Goal: Transaction & Acquisition: Purchase product/service

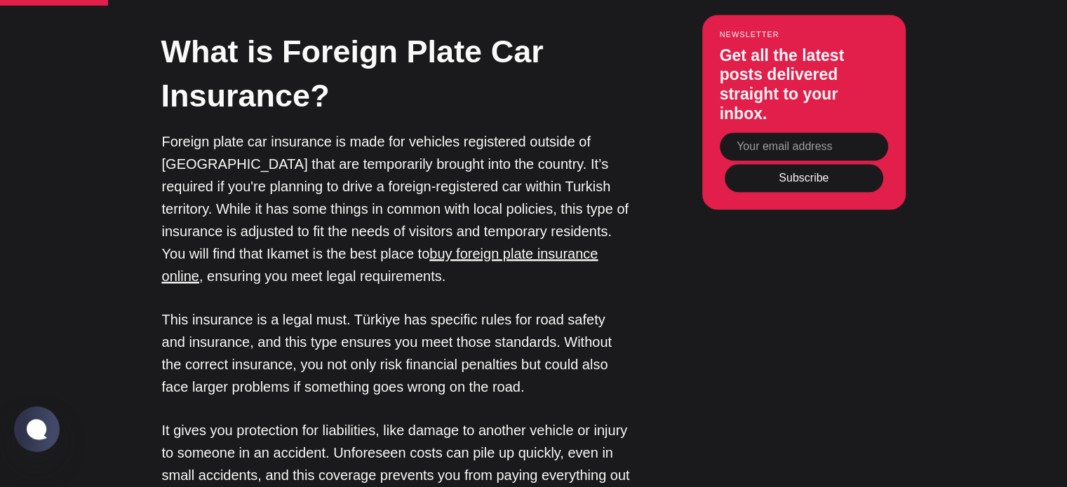
scroll to position [1411, 0]
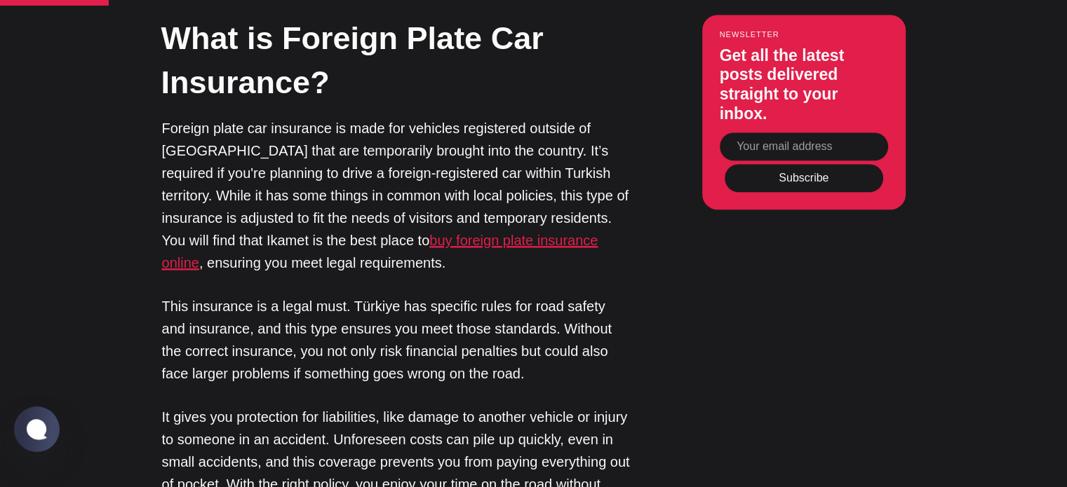
click at [502, 233] on u "buy foreign plate insurance online" at bounding box center [380, 252] width 436 height 38
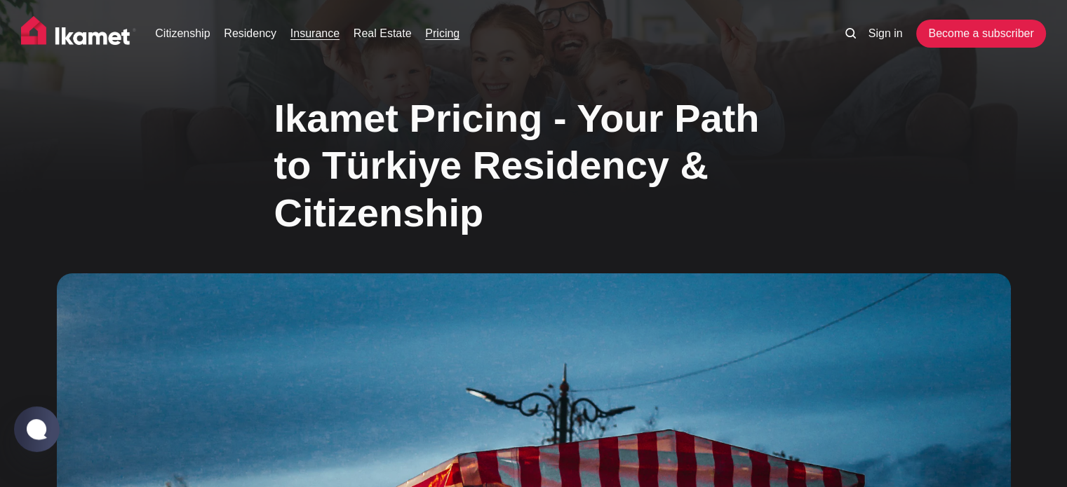
click at [311, 34] on link "Insurance" at bounding box center [314, 33] width 49 height 17
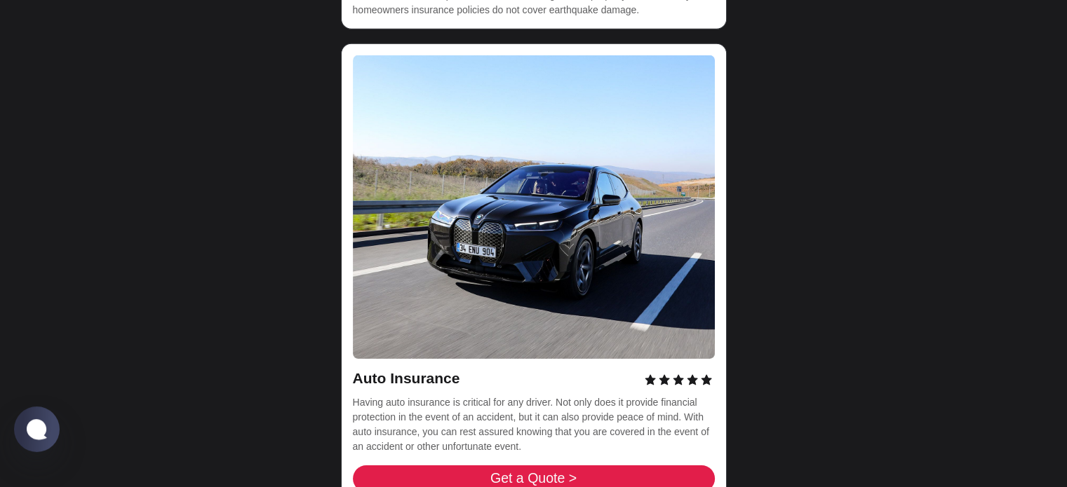
scroll to position [4561, 0]
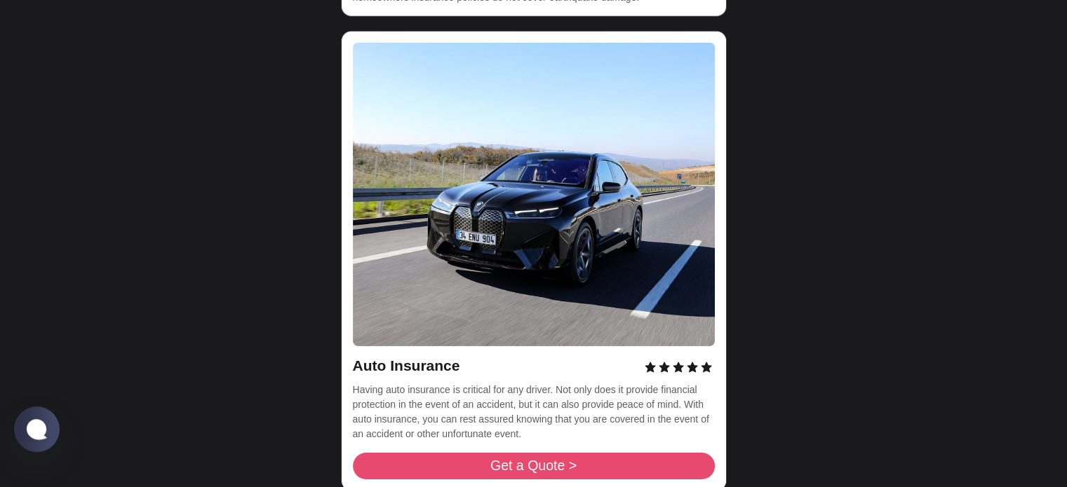
click at [562, 459] on span "Get a Quote >" at bounding box center [533, 466] width 86 height 14
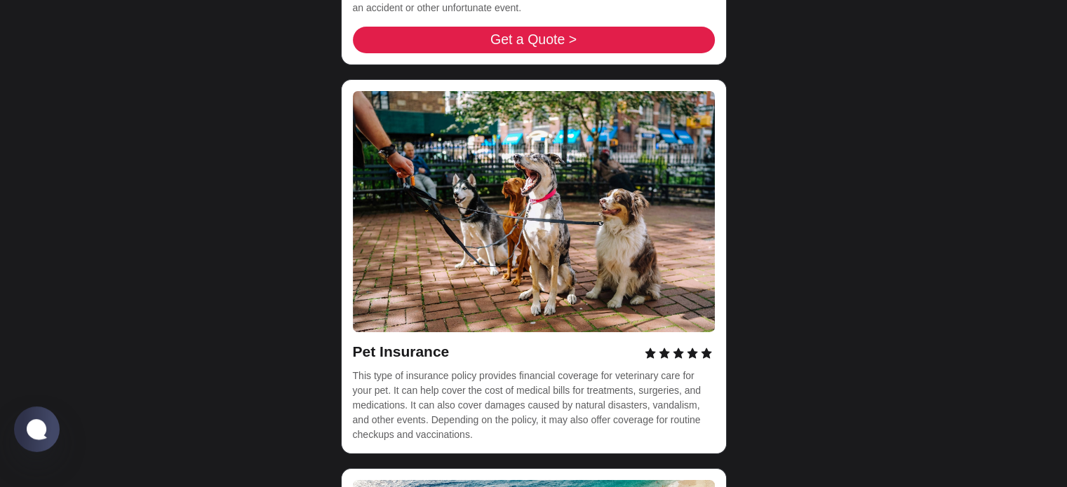
scroll to position [5414, 0]
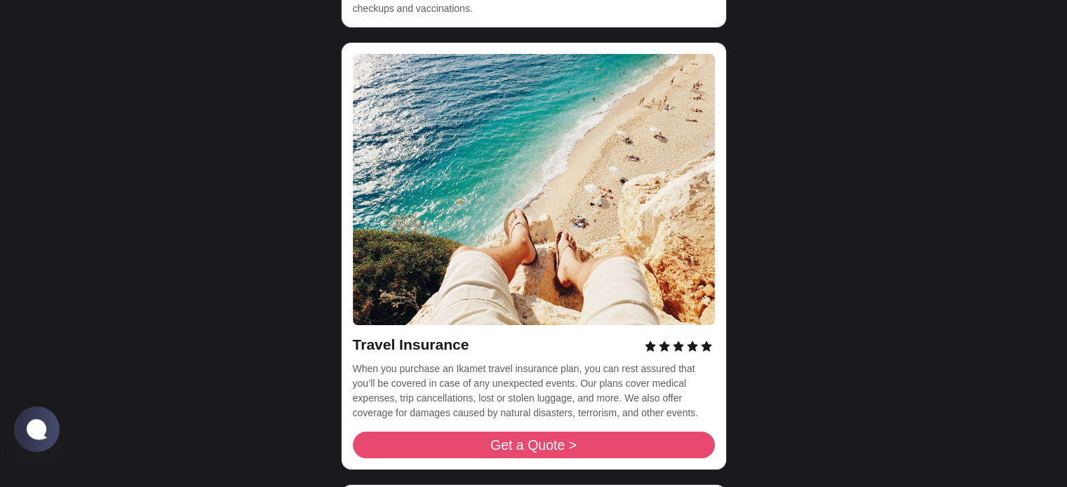
click at [525, 439] on span "Get a Quote >" at bounding box center [533, 446] width 86 height 14
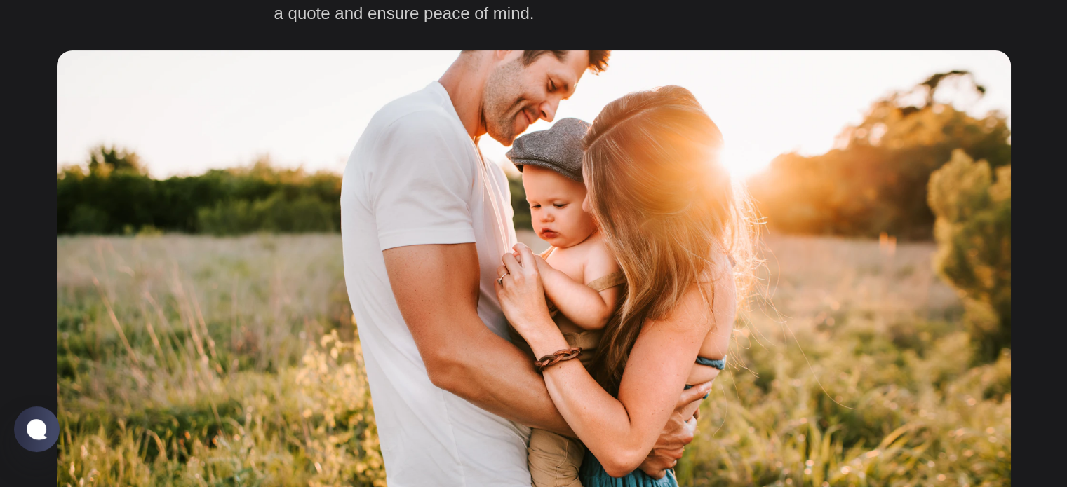
scroll to position [14, 0]
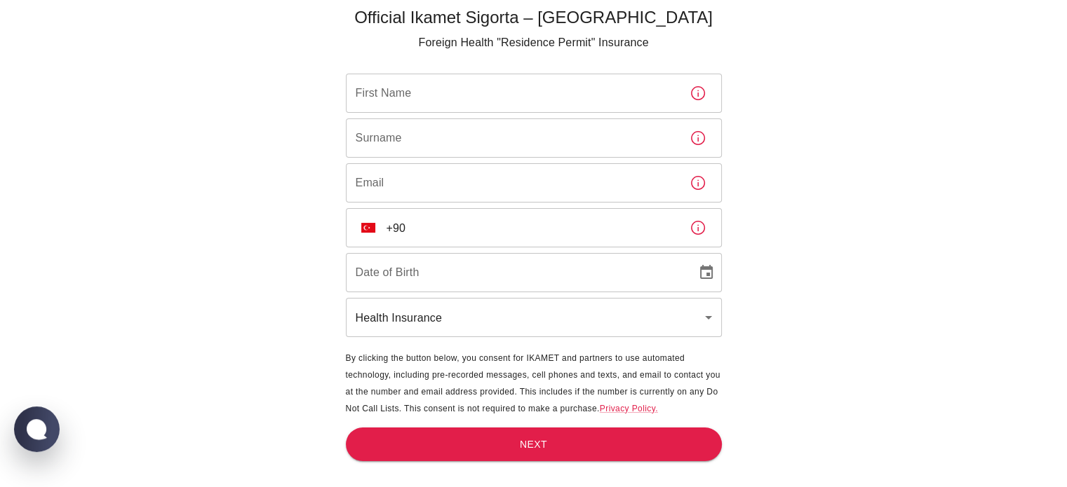
scroll to position [46, 0]
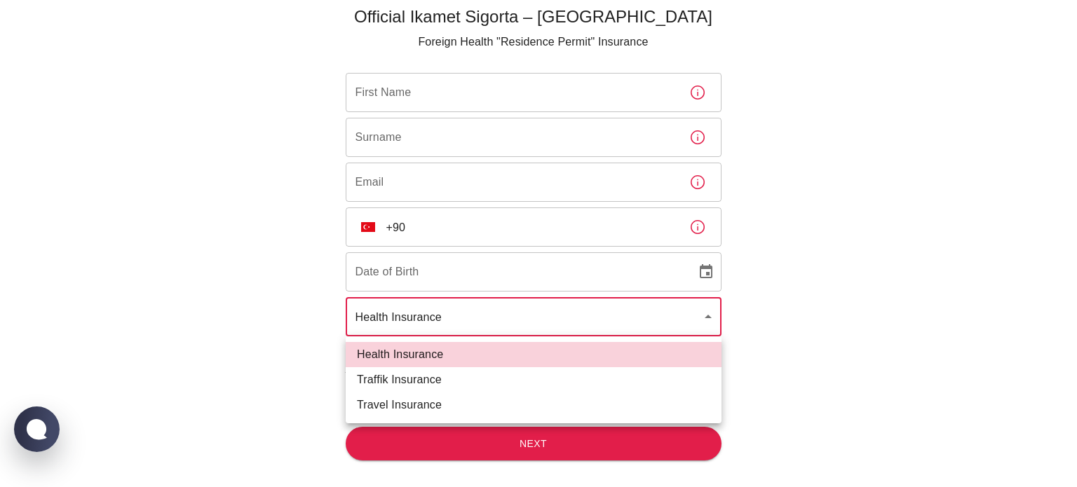
click at [704, 324] on body "Official Ikamet Sigorta – Turkey Foreign Health "Residence Permit" Insurance Fi…" at bounding box center [538, 221] width 1077 height 534
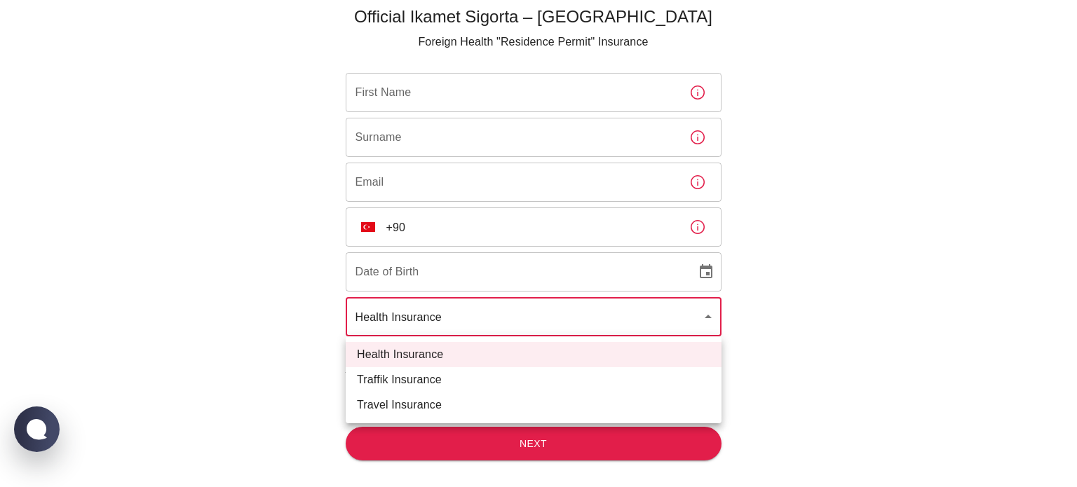
click at [818, 288] on div at bounding box center [538, 243] width 1077 height 487
